Goal: Transaction & Acquisition: Purchase product/service

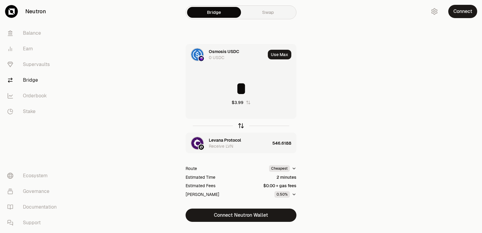
click at [240, 125] on icon "button" at bounding box center [241, 125] width 4 height 2
click at [239, 128] on icon "button" at bounding box center [241, 125] width 7 height 7
type input "*"
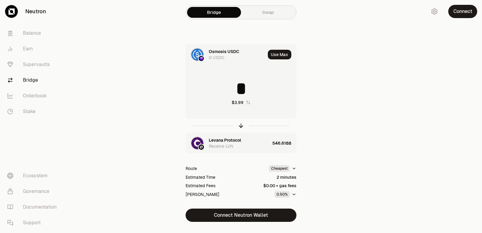
click at [234, 142] on div "Levana Protocol" at bounding box center [225, 140] width 32 height 6
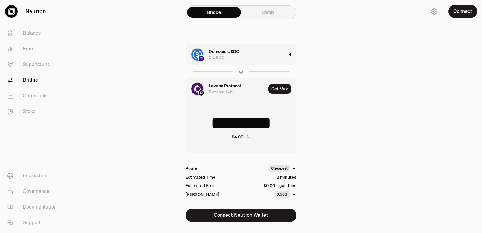
click at [216, 83] on div "Levana Protocol Receive LVN" at bounding box center [226, 89] width 80 height 21
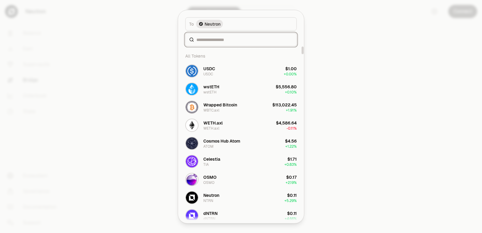
click at [216, 40] on input at bounding box center [245, 39] width 96 height 6
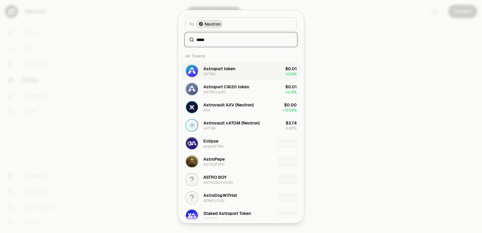
type input "*****"
click at [217, 71] on div "Astroport token ASTRO" at bounding box center [220, 70] width 32 height 11
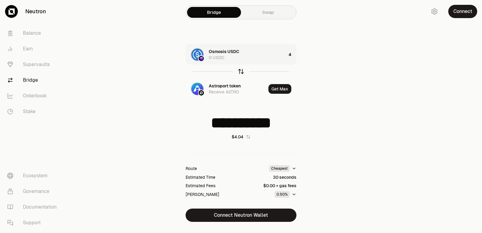
click at [241, 71] on icon "button" at bounding box center [241, 71] width 7 height 7
type input "**********"
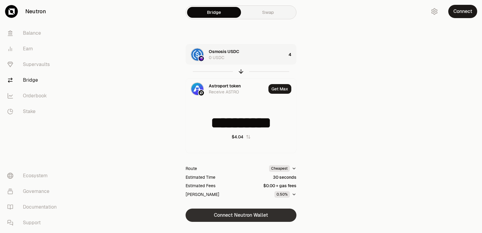
click at [232, 217] on button "Connect Neutron Wallet" at bounding box center [241, 215] width 111 height 13
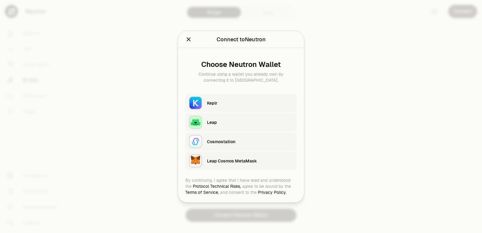
click at [223, 96] on div "Keplr" at bounding box center [252, 103] width 90 height 14
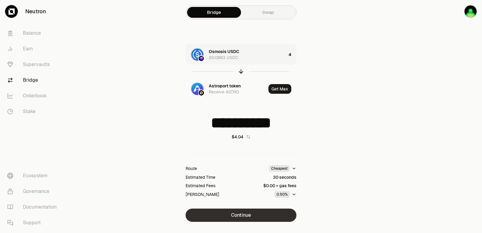
click at [242, 218] on button "Continue" at bounding box center [241, 215] width 111 height 13
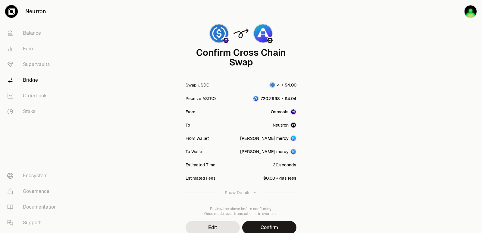
scroll to position [50, 0]
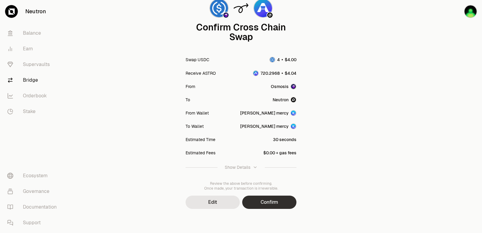
click at [262, 205] on button "Confirm" at bounding box center [269, 202] width 54 height 13
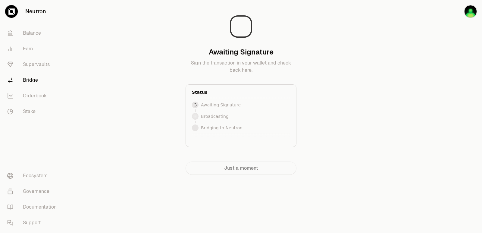
scroll to position [0, 0]
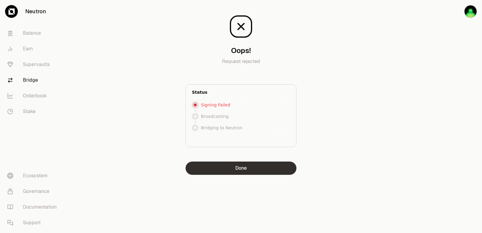
click at [239, 169] on button "Done" at bounding box center [241, 168] width 111 height 13
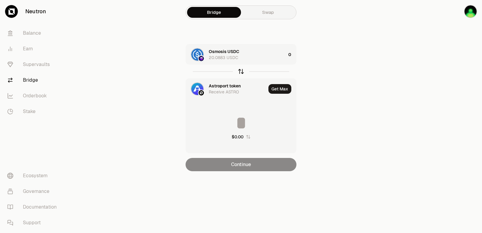
click at [238, 69] on div at bounding box center [241, 72] width 111 height 14
click at [252, 58] on div "Osmosis USDC 20.0883 USDC" at bounding box center [247, 55] width 77 height 12
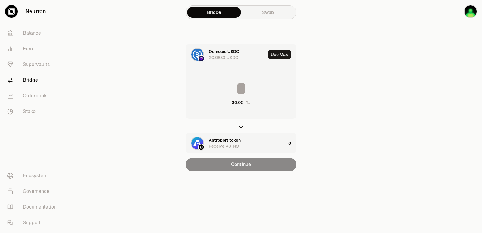
click at [246, 86] on input at bounding box center [241, 89] width 110 height 18
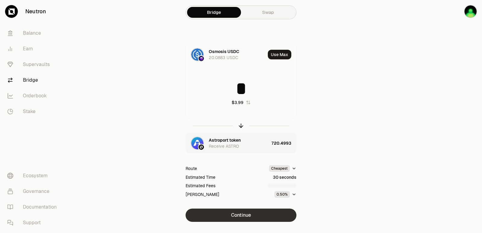
type input "*"
click at [266, 211] on button "Continue" at bounding box center [241, 215] width 111 height 13
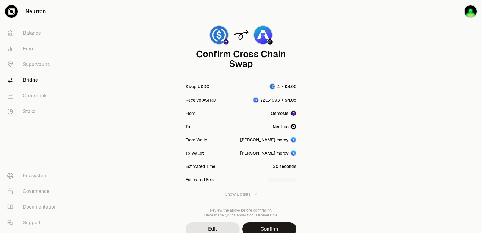
scroll to position [50, 0]
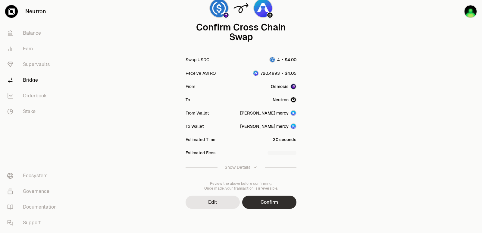
click at [266, 206] on button "Confirm" at bounding box center [269, 202] width 54 height 13
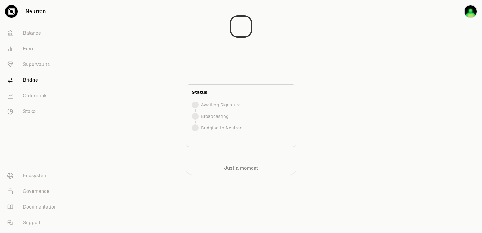
scroll to position [0, 0]
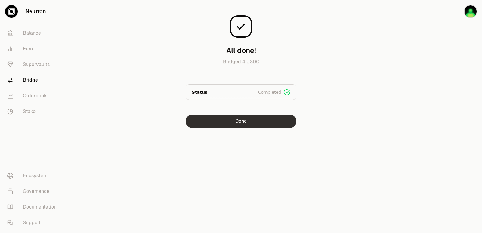
click at [264, 117] on button "Done" at bounding box center [241, 121] width 111 height 13
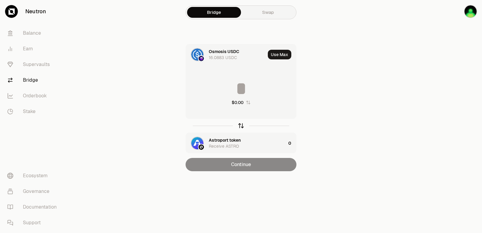
click at [243, 127] on icon "button" at bounding box center [241, 125] width 7 height 7
click at [281, 56] on button "Use Max" at bounding box center [280, 55] width 24 height 10
type input "**********"
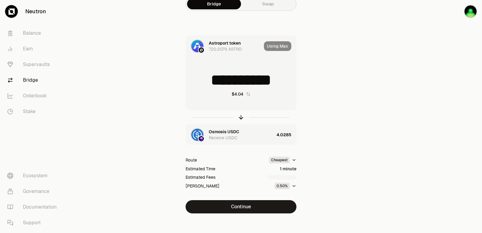
scroll to position [13, 0]
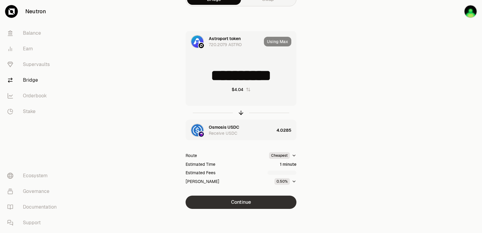
click at [248, 203] on button "Continue" at bounding box center [241, 202] width 111 height 13
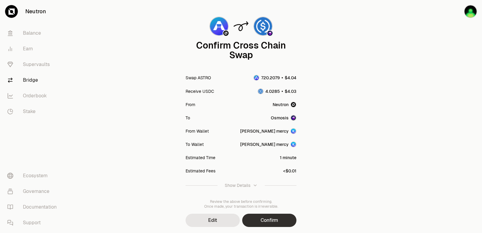
scroll to position [50, 0]
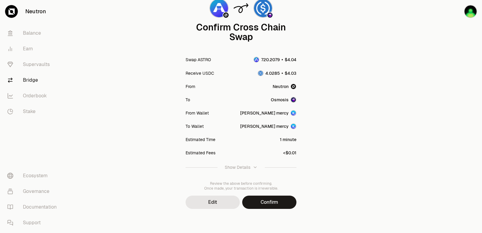
click at [268, 200] on button "Confirm" at bounding box center [269, 202] width 54 height 13
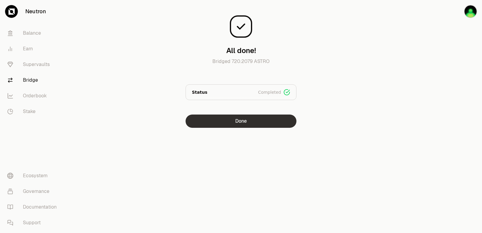
click at [229, 121] on button "Done" at bounding box center [241, 121] width 111 height 13
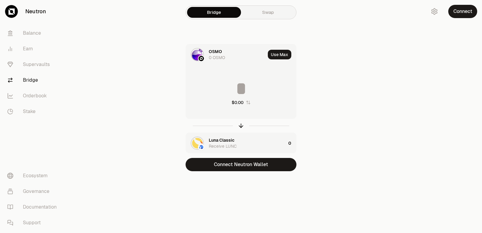
click at [229, 86] on input at bounding box center [241, 89] width 110 height 18
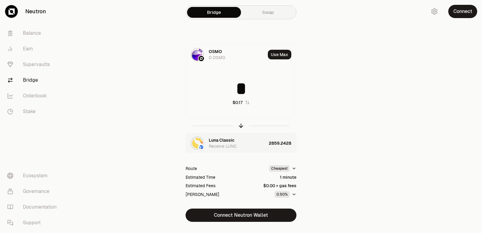
type input "*"
